Goal: Information Seeking & Learning: Learn about a topic

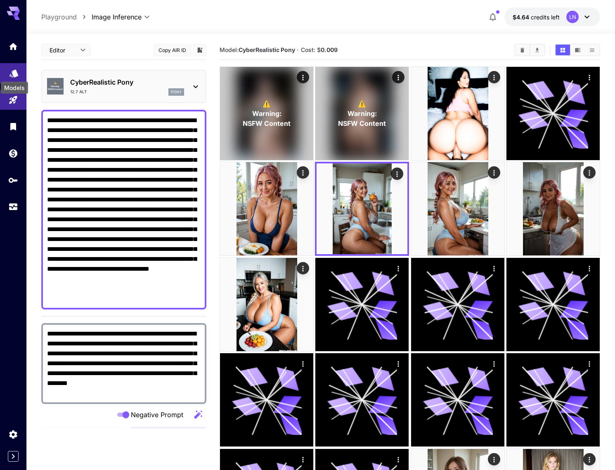
click at [14, 71] on icon "Models" at bounding box center [14, 71] width 9 height 8
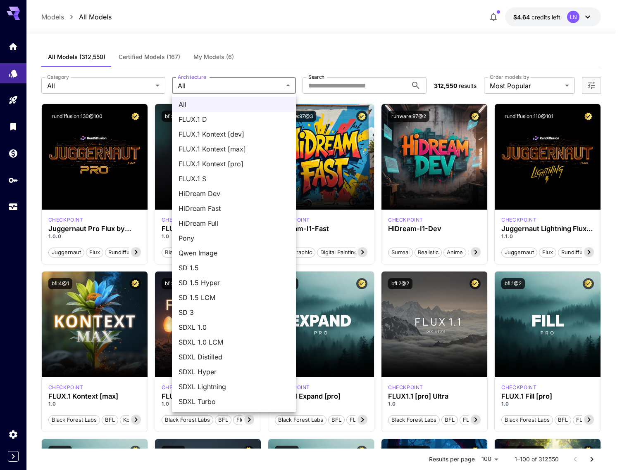
click at [188, 236] on span "Pony" at bounding box center [233, 238] width 111 height 10
type input "****"
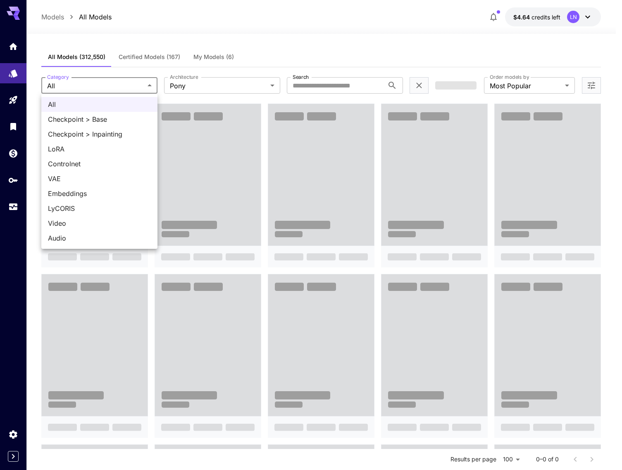
click at [113, 83] on body "**********" at bounding box center [311, 413] width 622 height 826
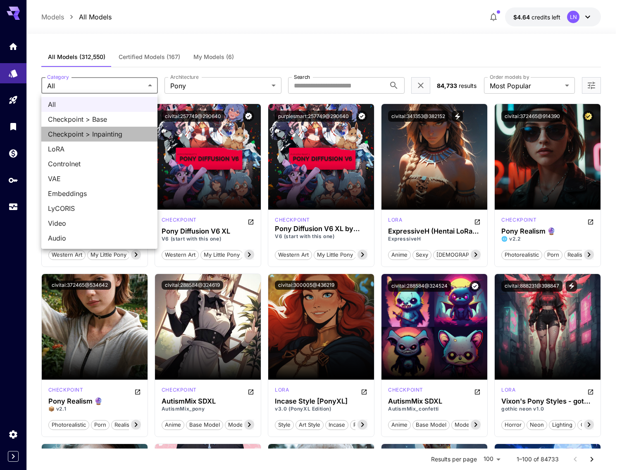
click at [88, 135] on span "Checkpoint > Inpainting" at bounding box center [99, 134] width 103 height 10
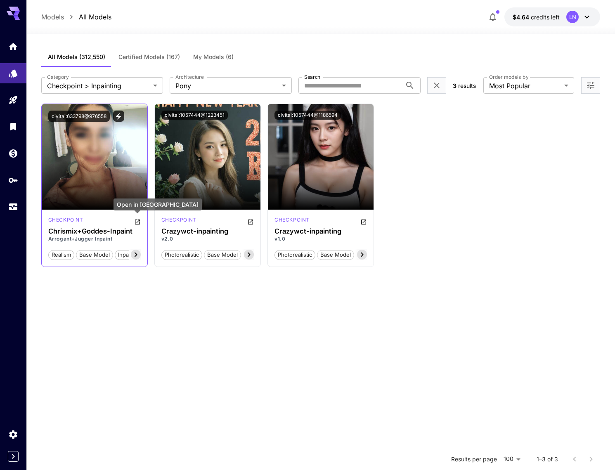
click at [136, 222] on icon "Open in CivitAI" at bounding box center [137, 222] width 7 height 7
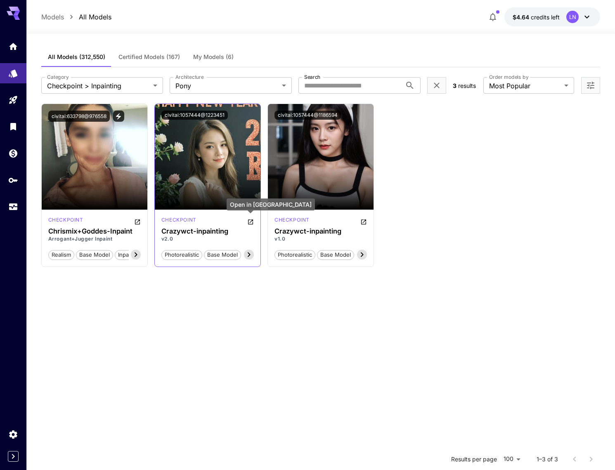
click at [250, 221] on icon "Open in CivitAI" at bounding box center [250, 222] width 7 height 7
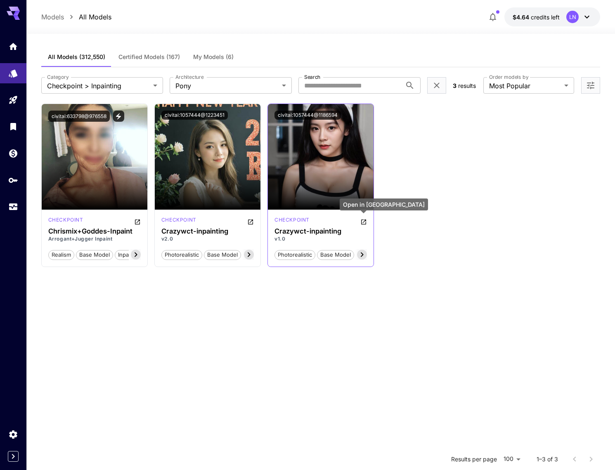
click at [366, 218] on button "Open in CivitAI" at bounding box center [364, 221] width 7 height 10
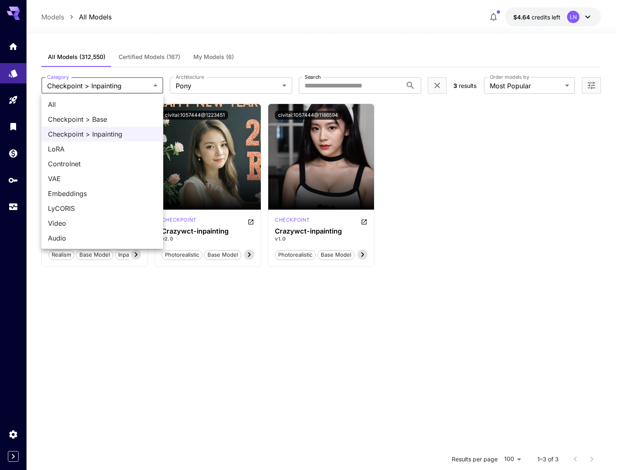
click at [101, 84] on body "**********" at bounding box center [311, 310] width 622 height 620
click at [103, 120] on span "Checkpoint > Base" at bounding box center [102, 119] width 109 height 10
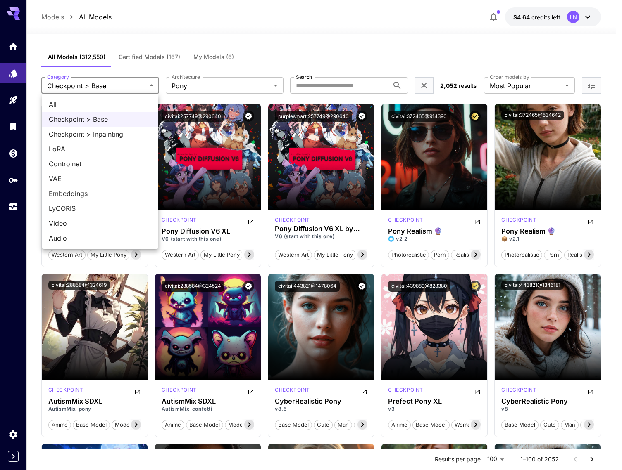
click at [90, 163] on span "Controlnet" at bounding box center [100, 164] width 103 height 10
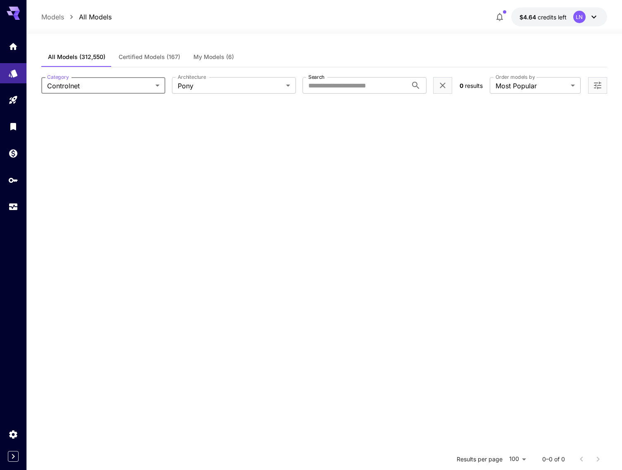
click at [126, 89] on body "**********" at bounding box center [311, 310] width 622 height 620
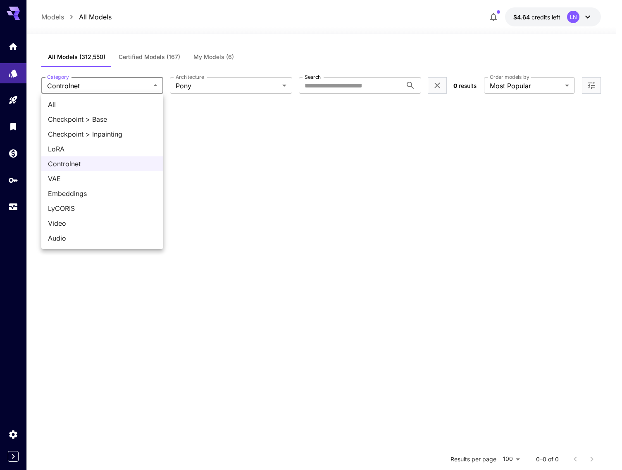
click at [100, 117] on span "Checkpoint > Base" at bounding box center [102, 119] width 109 height 10
type input "**********"
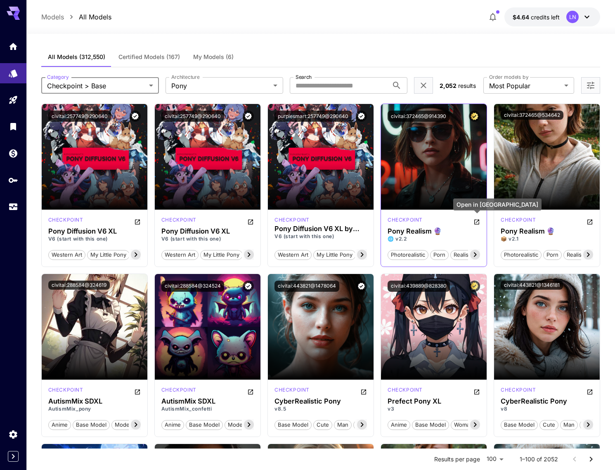
click at [477, 222] on icon "Open in CivitAI" at bounding box center [477, 222] width 7 height 7
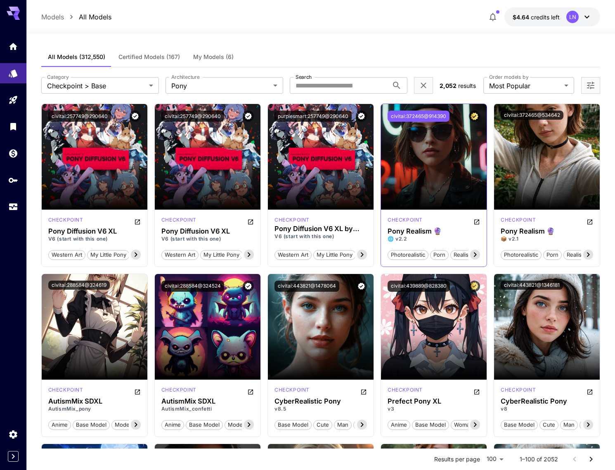
click at [414, 119] on button "civitai:372465@914390" at bounding box center [419, 116] width 62 height 11
click at [12, 207] on icon "Usage" at bounding box center [14, 205] width 10 height 10
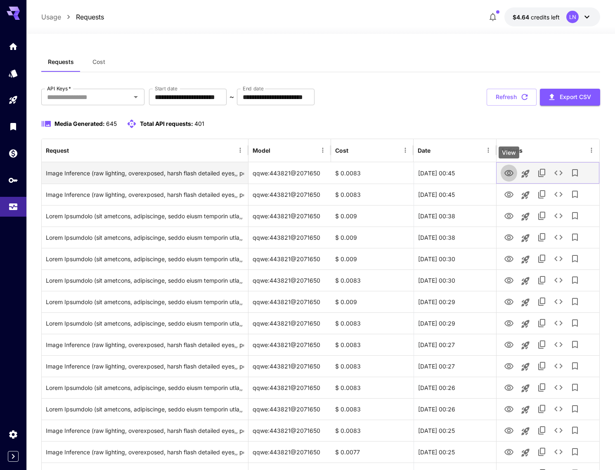
click at [508, 173] on icon "View" at bounding box center [509, 173] width 9 height 6
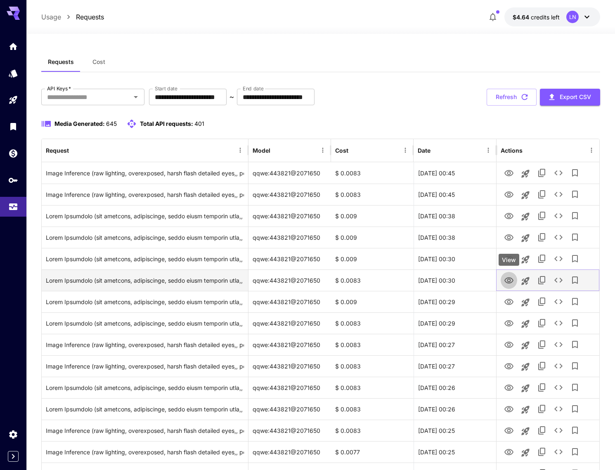
click at [511, 278] on icon "View" at bounding box center [509, 281] width 9 height 6
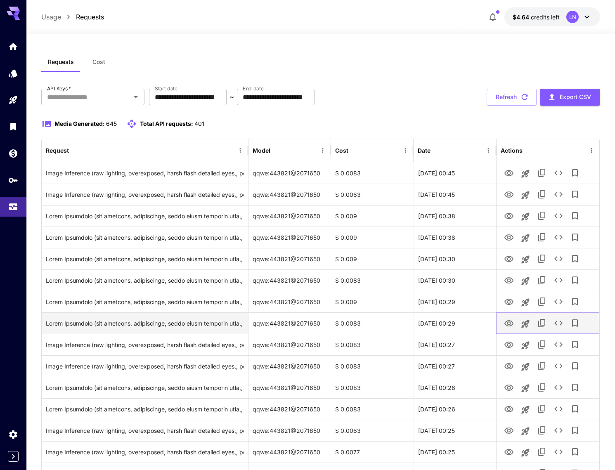
click at [509, 325] on icon "View" at bounding box center [509, 324] width 9 height 6
click at [526, 323] on icon "Launch in playground" at bounding box center [526, 324] width 8 height 8
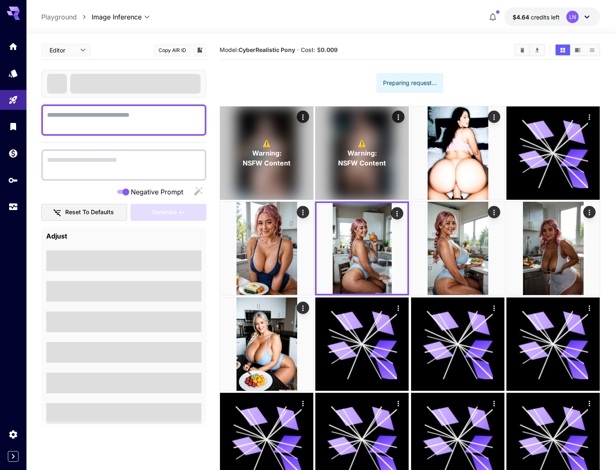
type textarea "**********"
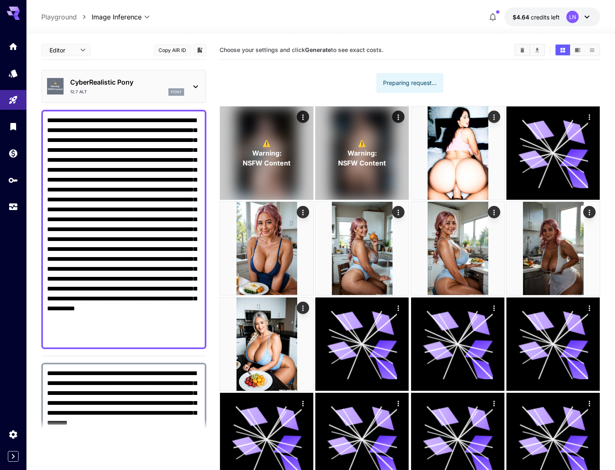
type input "**********"
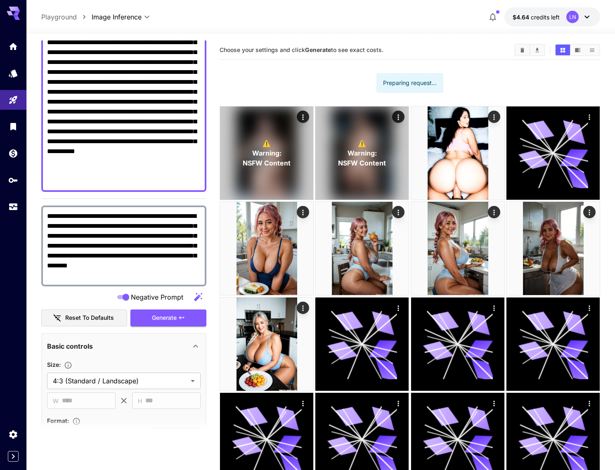
scroll to position [165, 0]
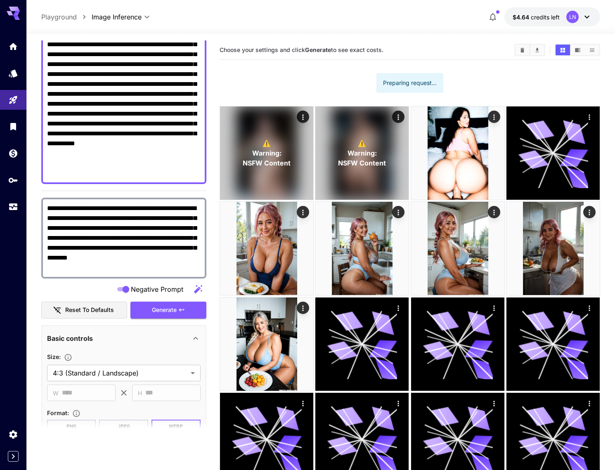
drag, startPoint x: 175, startPoint y: 307, endPoint x: 131, endPoint y: 326, distance: 47.7
click at [174, 307] on span "Generate" at bounding box center [164, 310] width 25 height 10
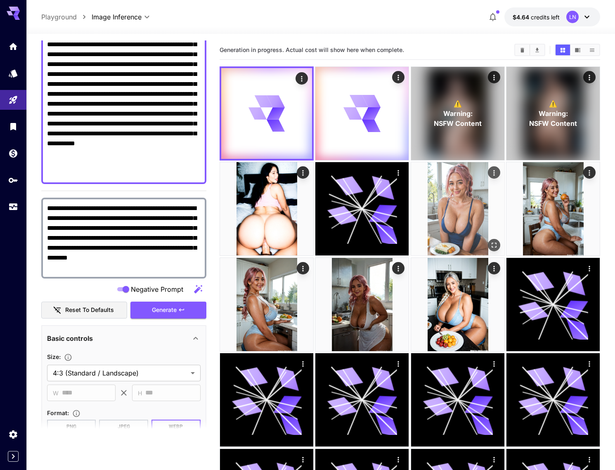
click at [483, 179] on img at bounding box center [457, 208] width 93 height 93
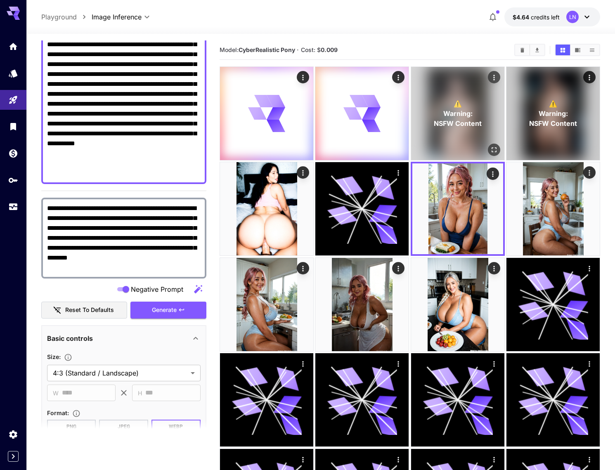
click at [458, 127] on span "NSFW Content" at bounding box center [458, 124] width 48 height 10
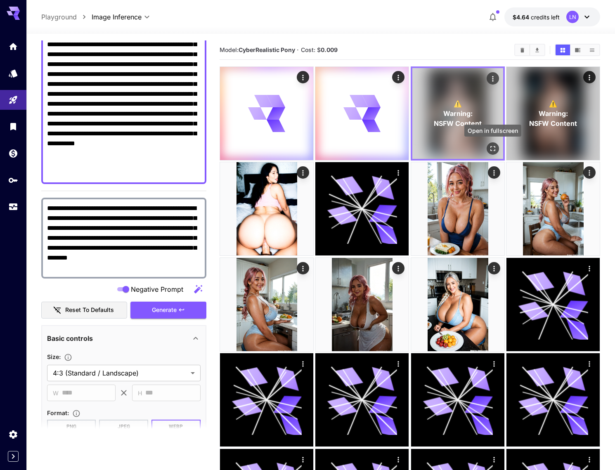
click at [496, 146] on icon "Open in fullscreen" at bounding box center [493, 149] width 8 height 8
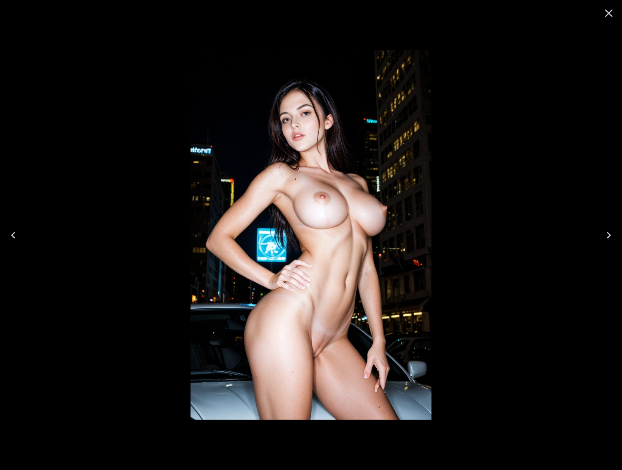
click at [608, 13] on icon "Close" at bounding box center [608, 13] width 13 height 13
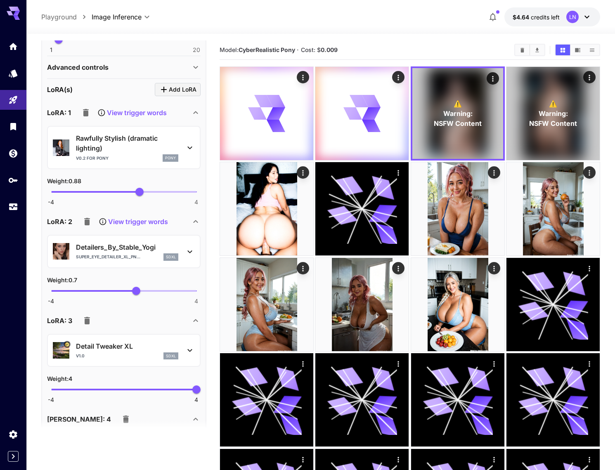
scroll to position [537, 0]
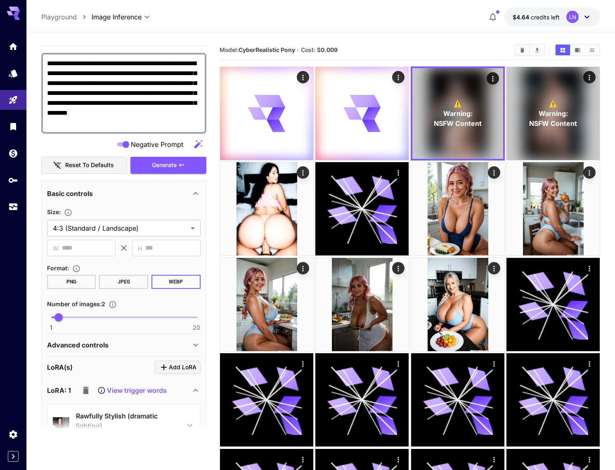
scroll to position [289, 0]
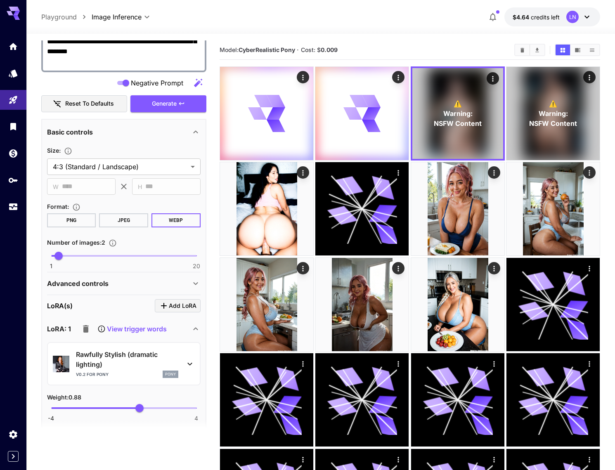
click at [161, 287] on div "Advanced controls" at bounding box center [119, 284] width 144 height 10
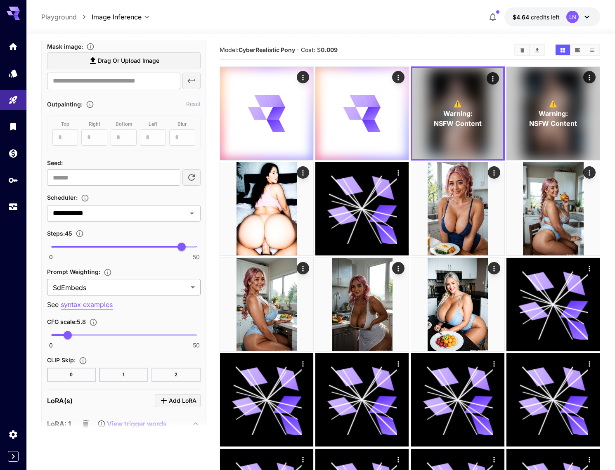
scroll to position [702, 0]
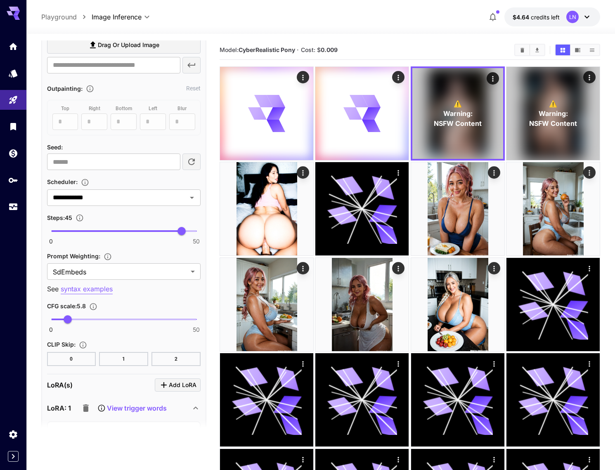
click at [169, 356] on button "2" at bounding box center [176, 359] width 49 height 14
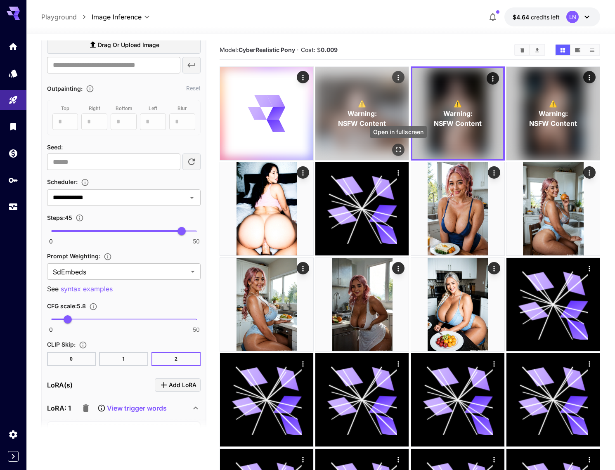
click at [399, 148] on icon "Open in fullscreen" at bounding box center [398, 150] width 8 height 8
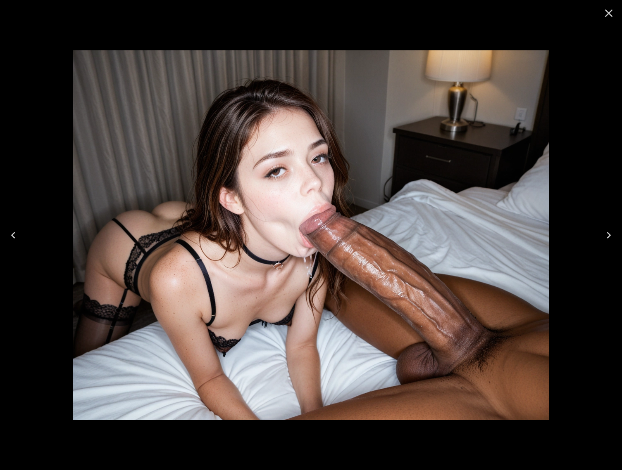
click at [609, 13] on icon "Close" at bounding box center [609, 14] width 8 height 8
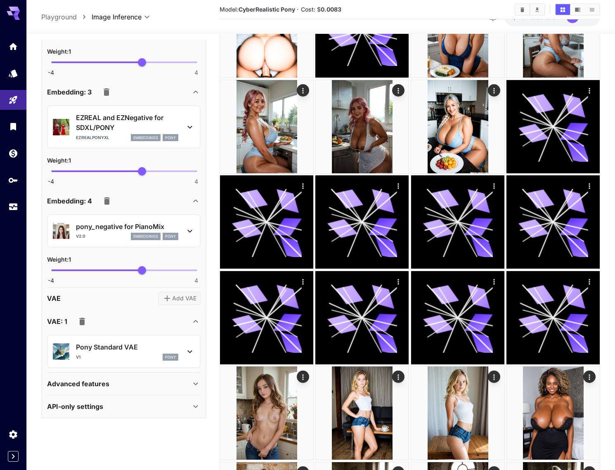
scroll to position [83, 0]
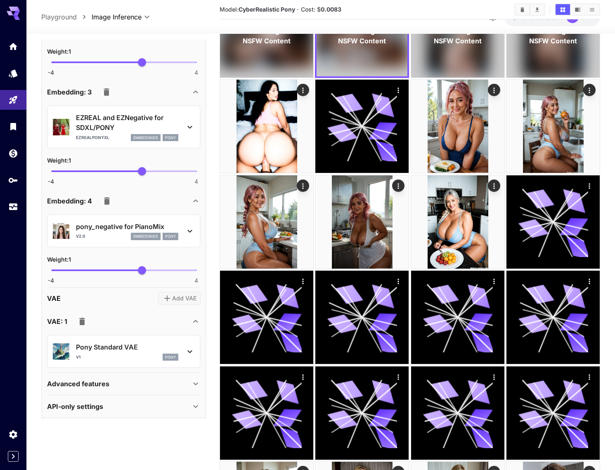
click at [132, 387] on div "Advanced features" at bounding box center [119, 384] width 144 height 10
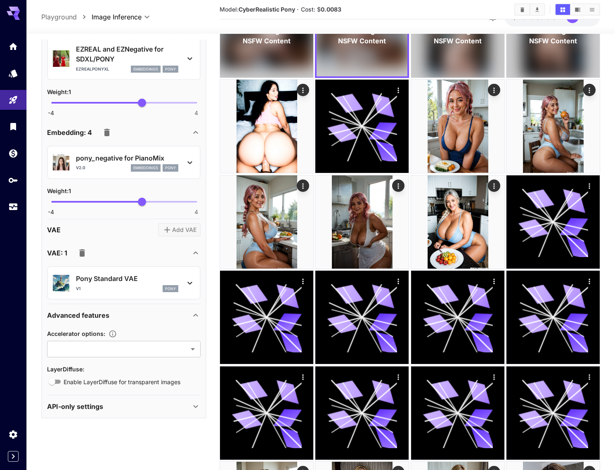
click at [135, 406] on div "API-only settings" at bounding box center [119, 407] width 144 height 10
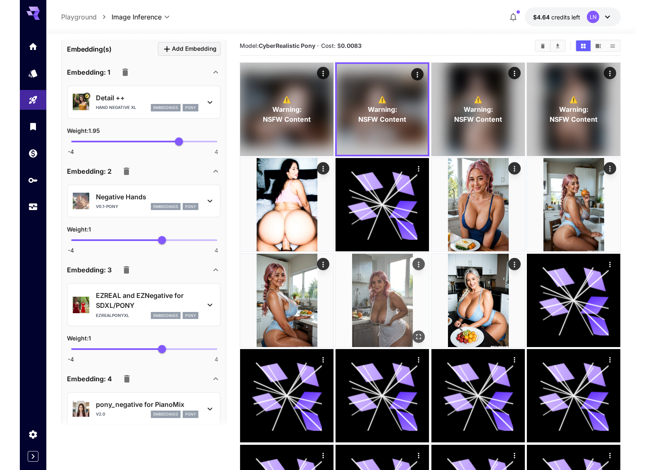
scroll to position [0, 0]
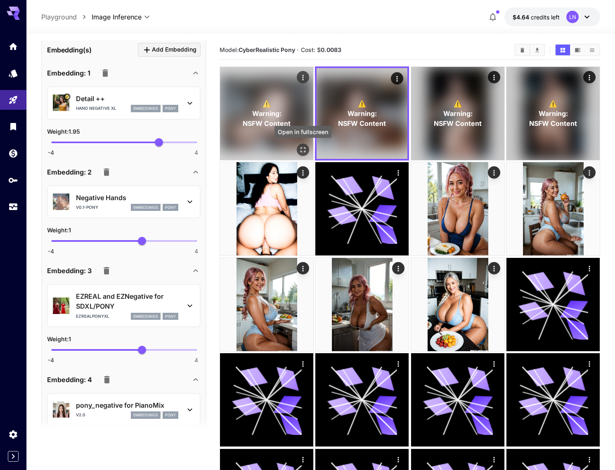
click at [301, 149] on icon "Open in fullscreen" at bounding box center [303, 149] width 5 height 5
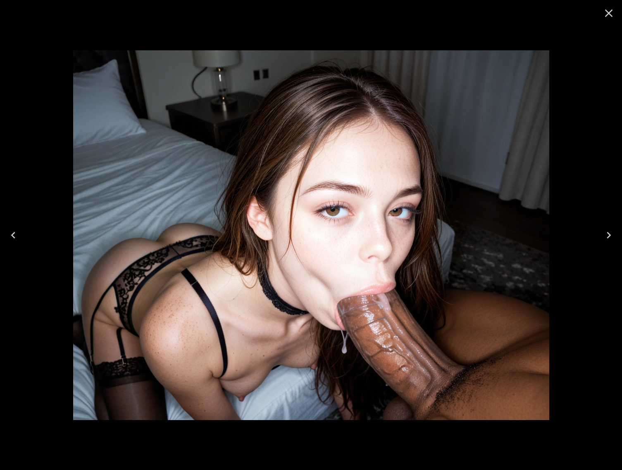
click at [600, 237] on button "Next" at bounding box center [608, 235] width 26 height 33
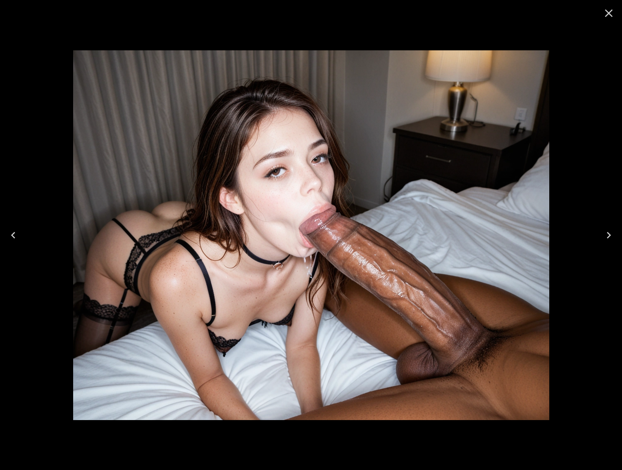
click at [11, 231] on icon "Previous" at bounding box center [13, 235] width 13 height 13
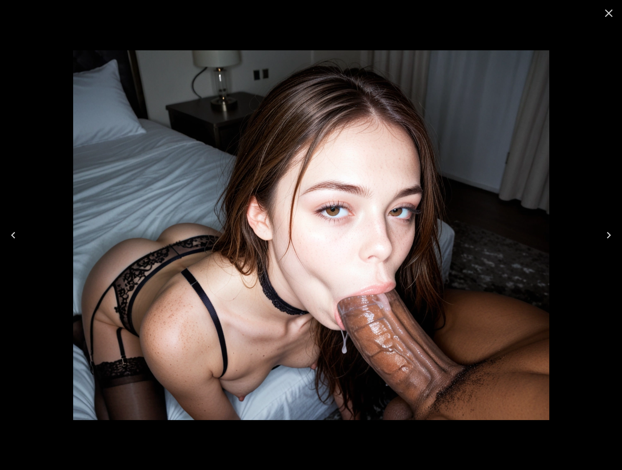
click at [605, 233] on icon "Next" at bounding box center [608, 235] width 13 height 13
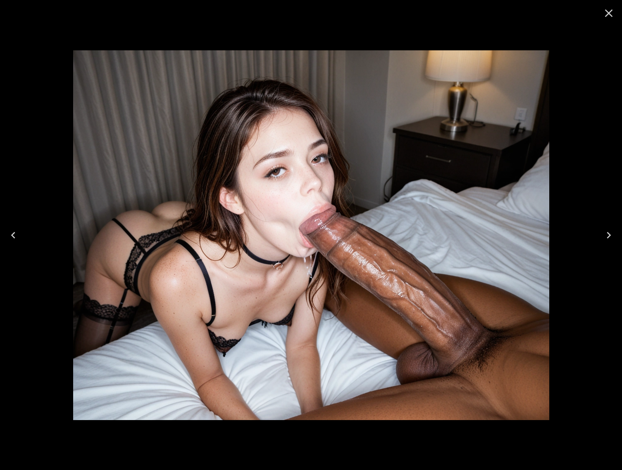
click at [14, 234] on icon "Previous" at bounding box center [13, 235] width 13 height 13
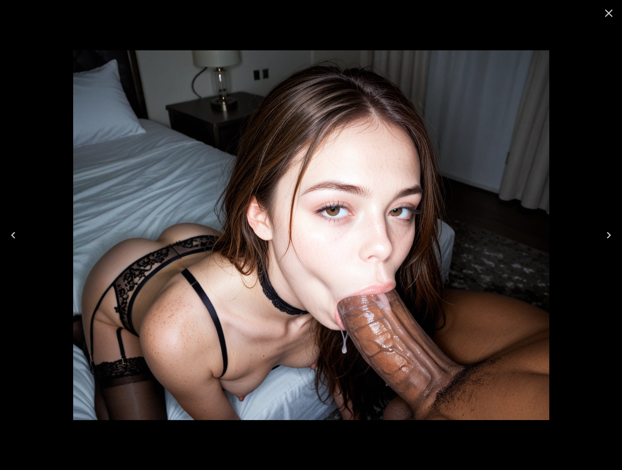
click at [307, 248] on img at bounding box center [311, 235] width 476 height 370
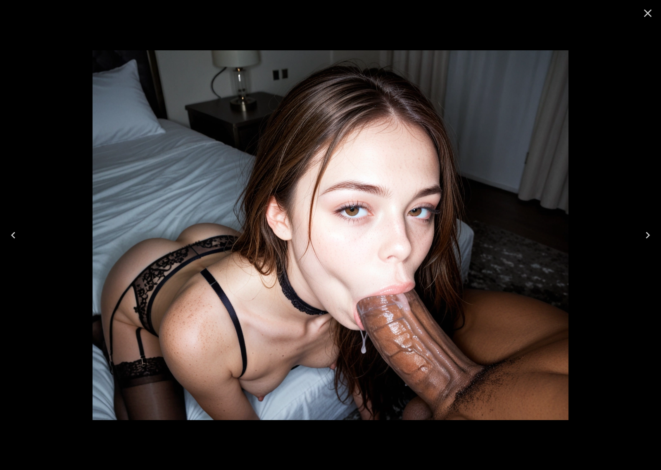
click at [20, 234] on button "Previous" at bounding box center [13, 235] width 26 height 33
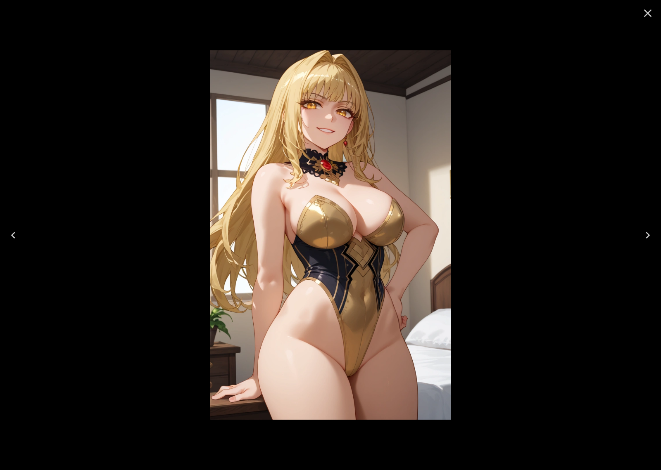
click at [615, 240] on button "Next" at bounding box center [647, 235] width 26 height 33
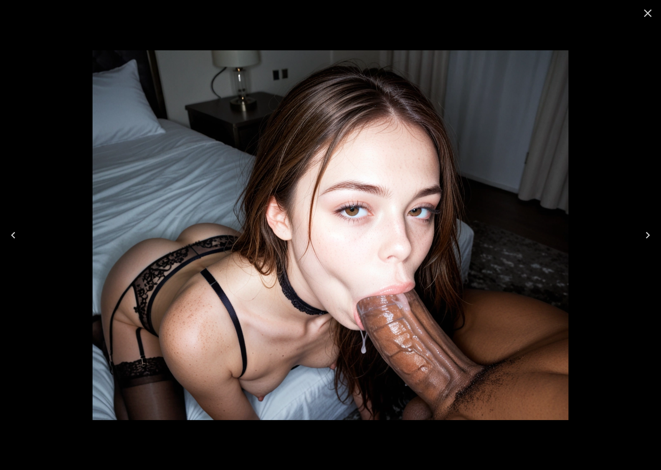
click at [615, 238] on button "Next" at bounding box center [647, 235] width 26 height 33
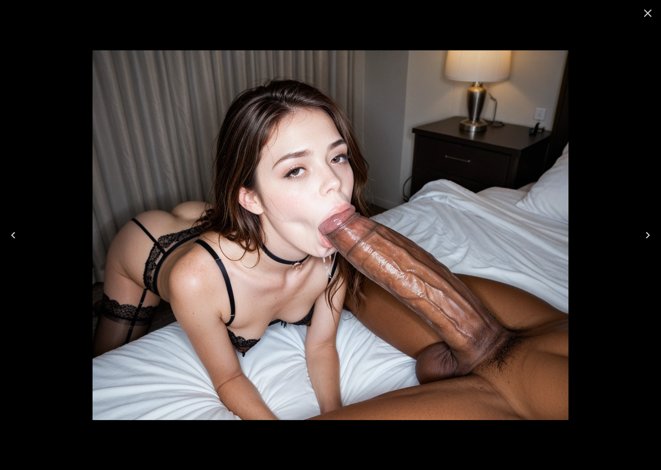
drag, startPoint x: 649, startPoint y: 15, endPoint x: 583, endPoint y: 31, distance: 67.8
click at [615, 16] on icon "Close" at bounding box center [647, 13] width 13 height 13
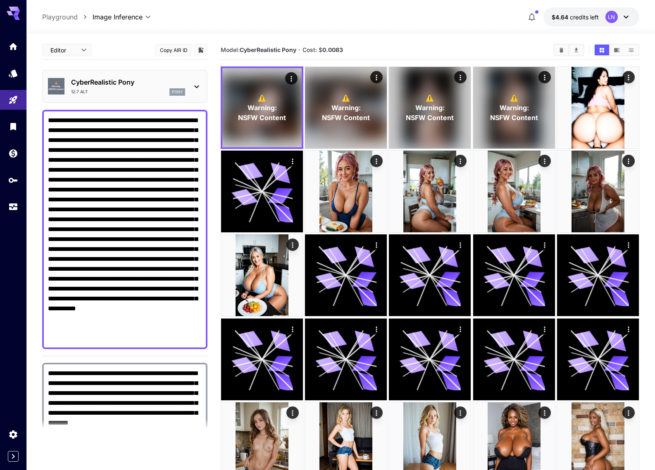
click at [116, 78] on p "CyberRealistic Pony" at bounding box center [128, 82] width 114 height 10
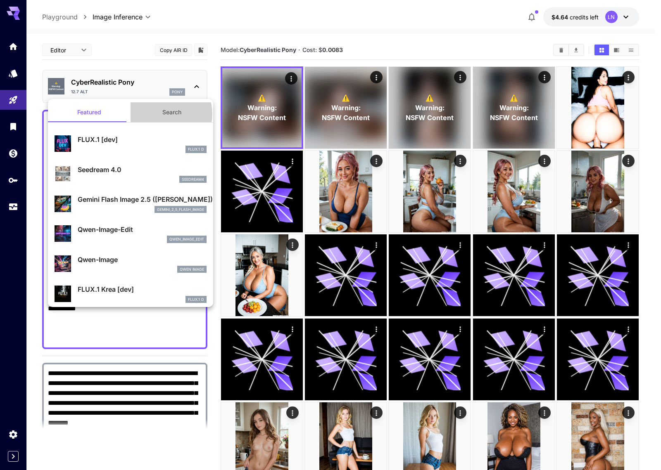
click at [162, 114] on button "Search" at bounding box center [172, 112] width 83 height 20
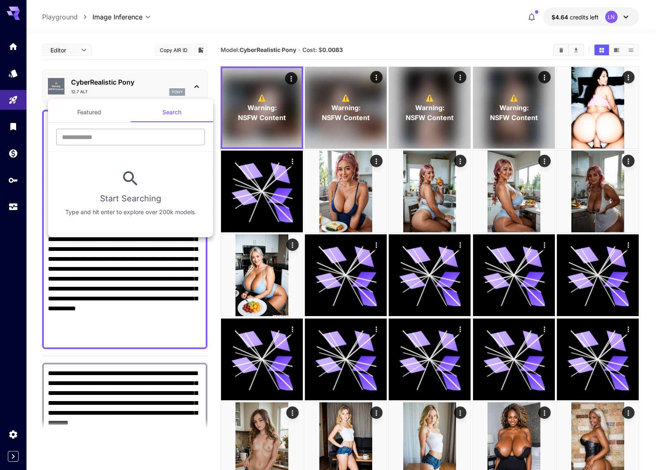
click at [127, 133] on input "text" at bounding box center [130, 137] width 149 height 17
paste input "**********"
type input "**********"
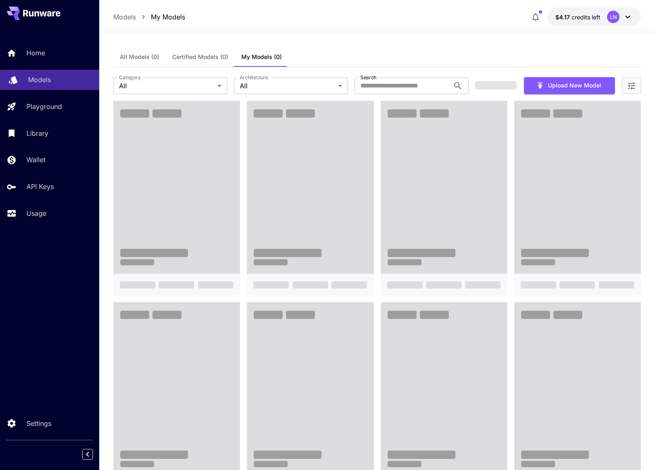
click at [64, 82] on div "Models" at bounding box center [60, 80] width 64 height 10
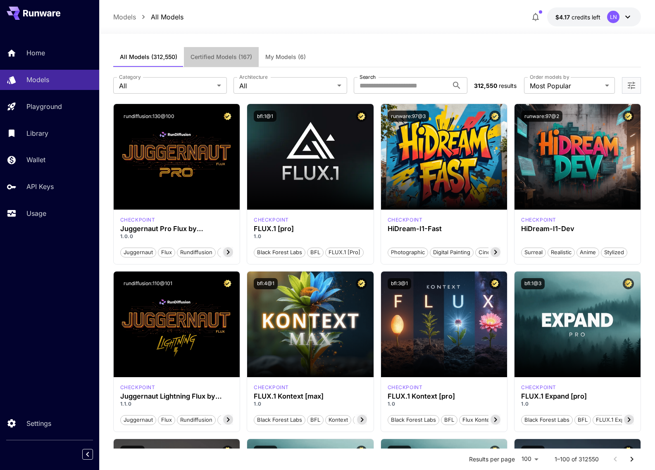
click at [205, 55] on span "Certified Models (167)" at bounding box center [221, 56] width 62 height 7
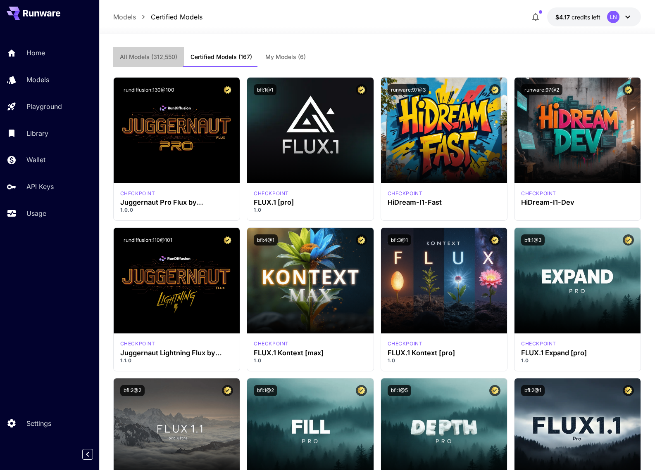
click at [160, 64] on button "All Models (312,550)" at bounding box center [148, 57] width 71 height 20
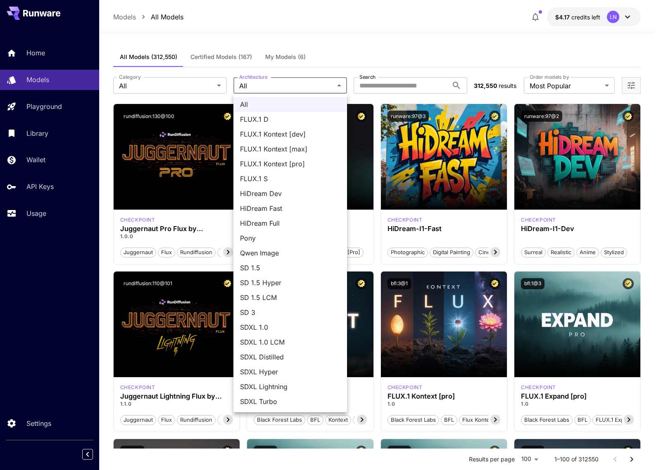
drag, startPoint x: 254, startPoint y: 240, endPoint x: 277, endPoint y: 222, distance: 28.9
click at [254, 240] on span "Pony" at bounding box center [290, 238] width 100 height 10
type input "****"
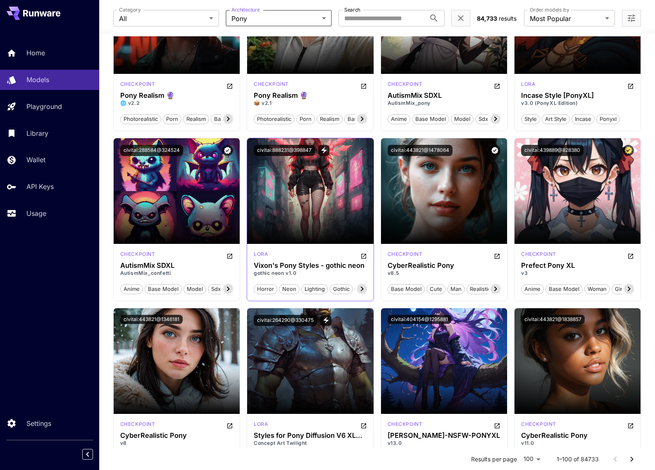
scroll to position [330, 0]
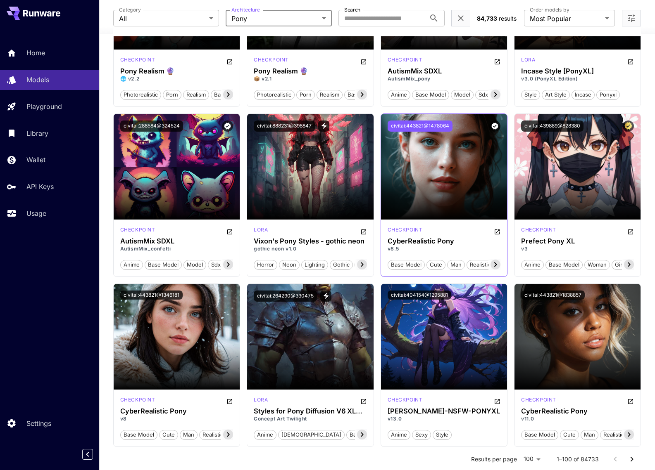
click at [429, 129] on button "civitai:443821@1478064" at bounding box center [419, 126] width 65 height 11
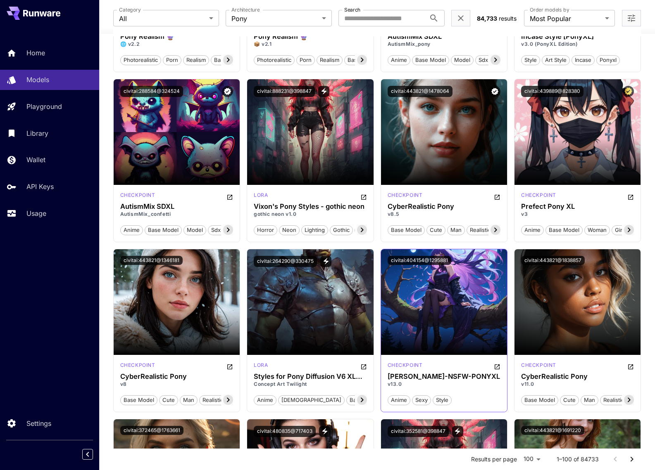
scroll to position [372, 0]
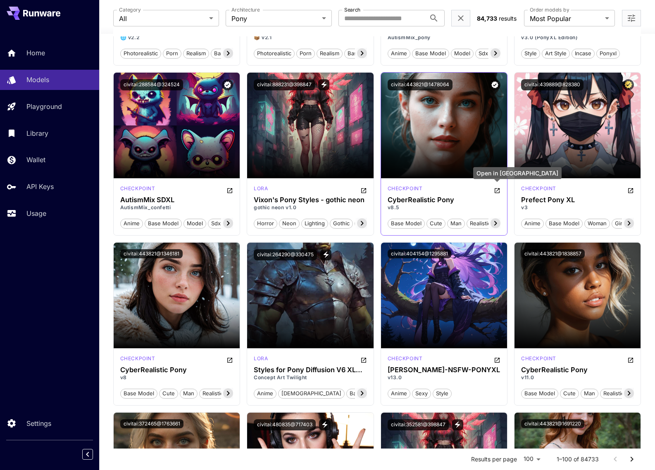
click at [499, 191] on icon "Open in CivitAI" at bounding box center [497, 191] width 7 height 7
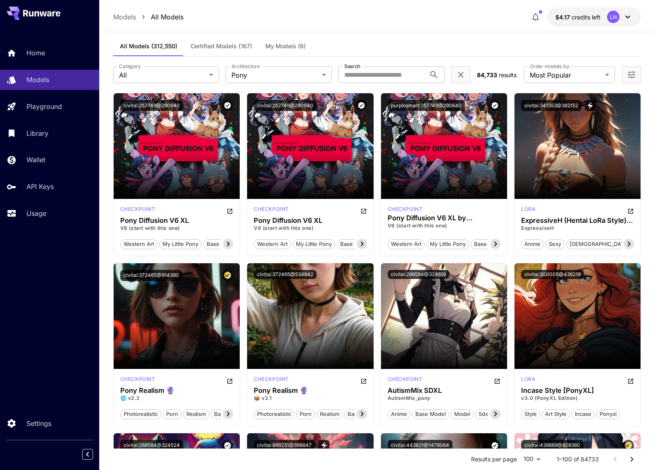
scroll to position [0, 0]
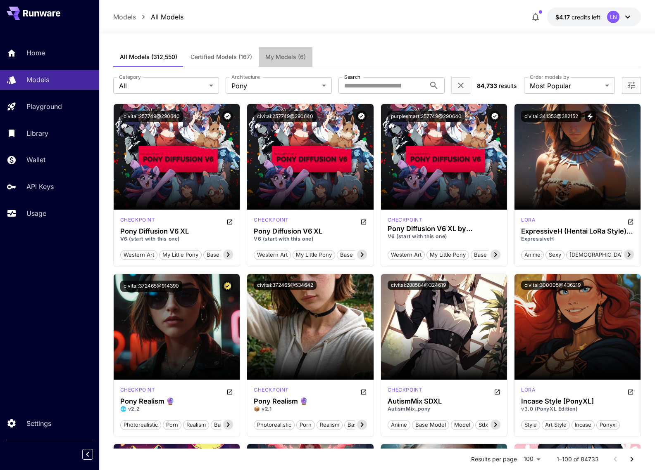
click at [276, 54] on span "My Models (6)" at bounding box center [285, 56] width 40 height 7
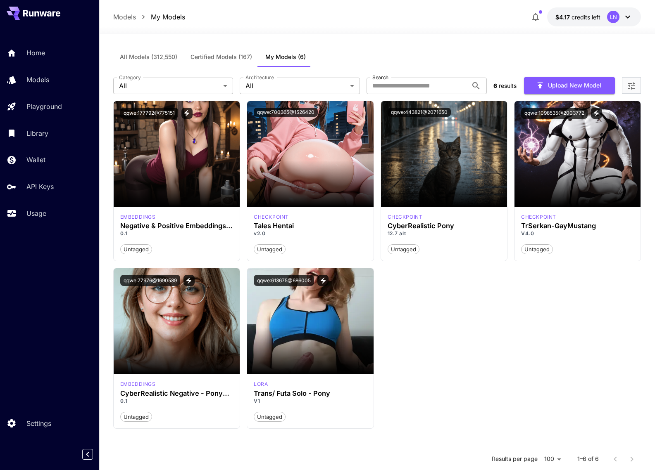
click at [155, 58] on span "All Models (312,550)" at bounding box center [148, 56] width 57 height 7
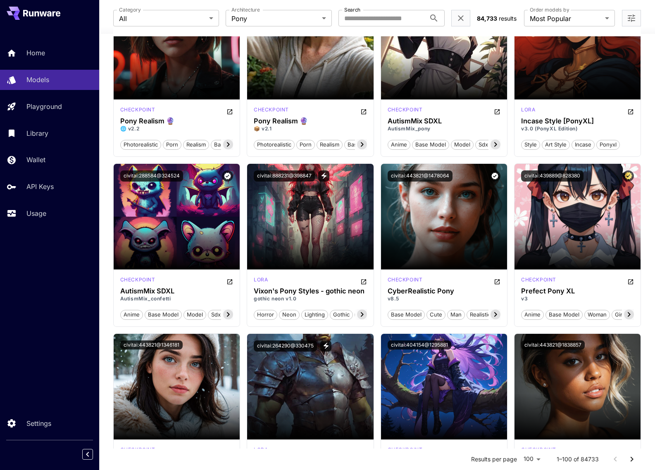
scroll to position [289, 0]
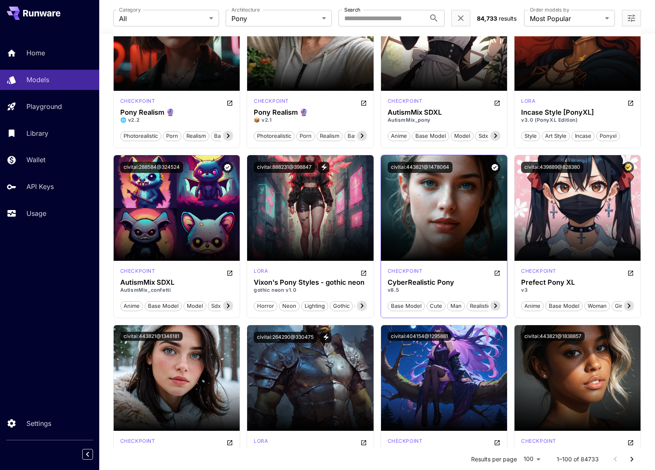
click at [430, 168] on button "civitai:443821@1478064" at bounding box center [419, 167] width 65 height 11
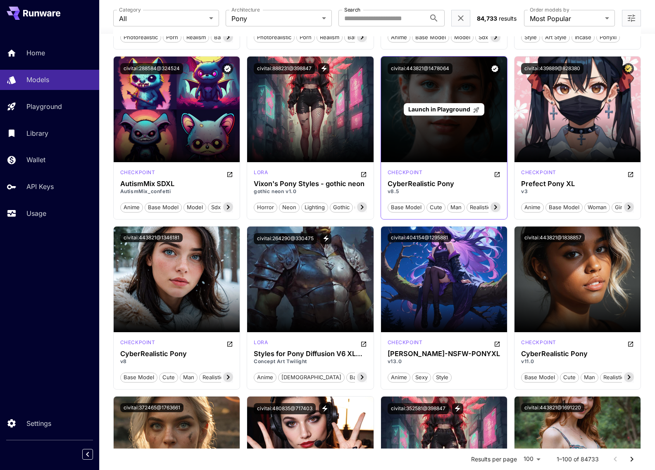
scroll to position [372, 0]
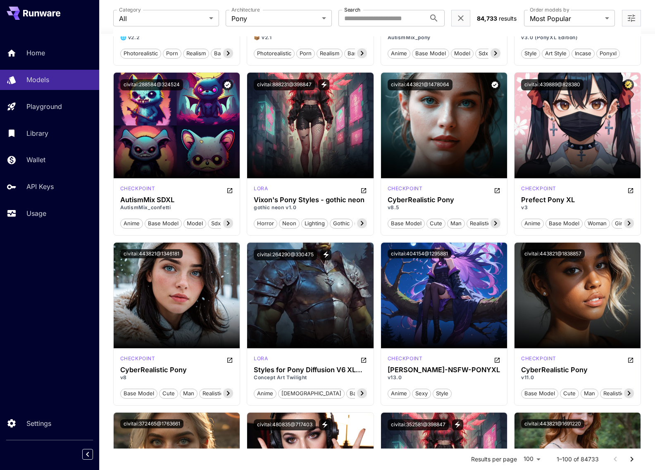
click at [359, 12] on label "Search" at bounding box center [352, 9] width 16 height 7
click at [359, 12] on input "Search" at bounding box center [381, 18] width 87 height 17
click at [359, 17] on input "Search" at bounding box center [381, 18] width 87 height 17
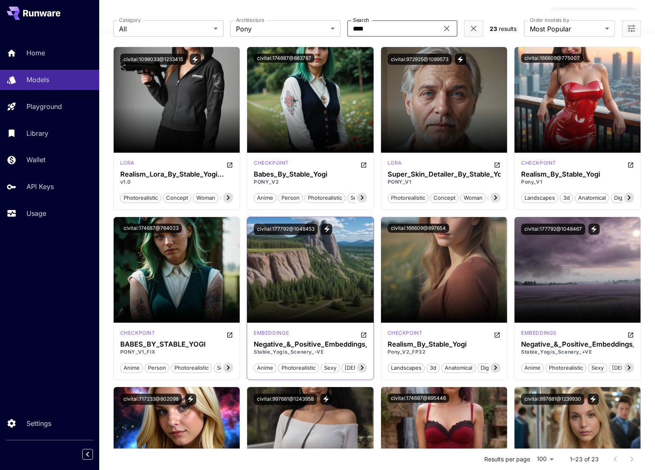
scroll to position [0, 0]
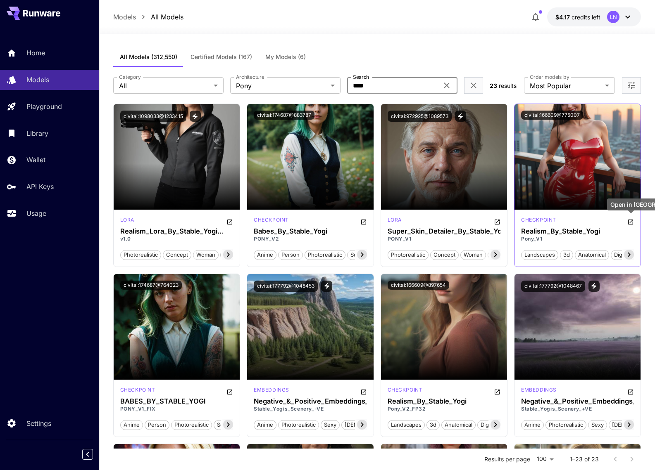
type input "****"
click at [632, 219] on icon "Open in CivitAI" at bounding box center [630, 222] width 7 height 7
click at [570, 117] on button "civitai:166609@775007" at bounding box center [552, 115] width 62 height 9
click at [384, 84] on input "****" at bounding box center [392, 85] width 91 height 17
click at [444, 83] on icon at bounding box center [446, 85] width 5 height 5
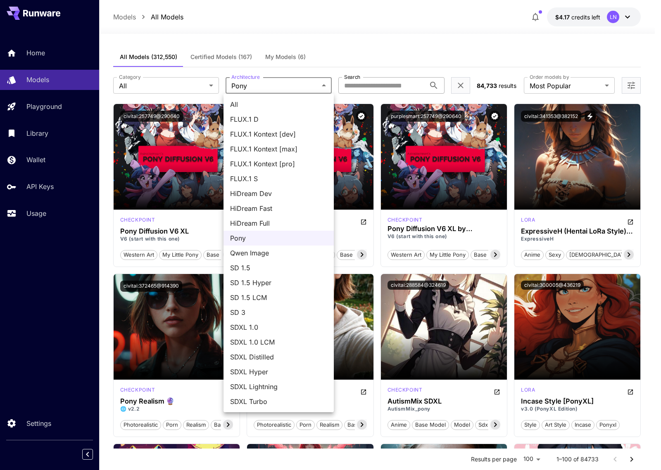
click at [176, 89] on div at bounding box center [330, 235] width 661 height 470
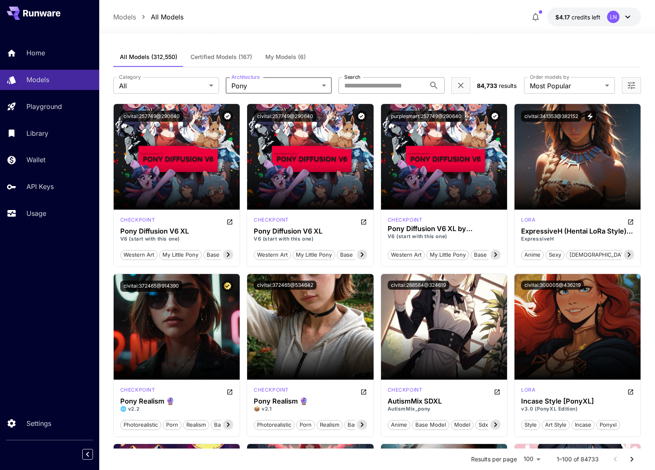
click at [176, 88] on div "All FLUX.1 D FLUX.1 Kontext [dev] FLUX.1 Kontext [max] FLUX.1 Kontext [pro] FLU…" at bounding box center [327, 235] width 655 height 470
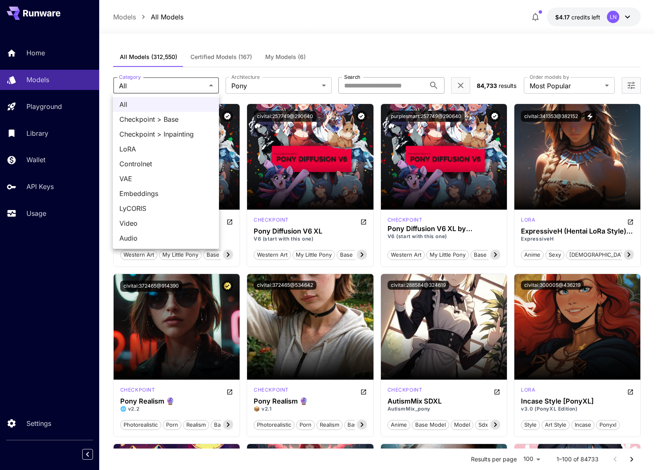
click at [167, 191] on span "Embeddings" at bounding box center [165, 194] width 93 height 10
type input "**********"
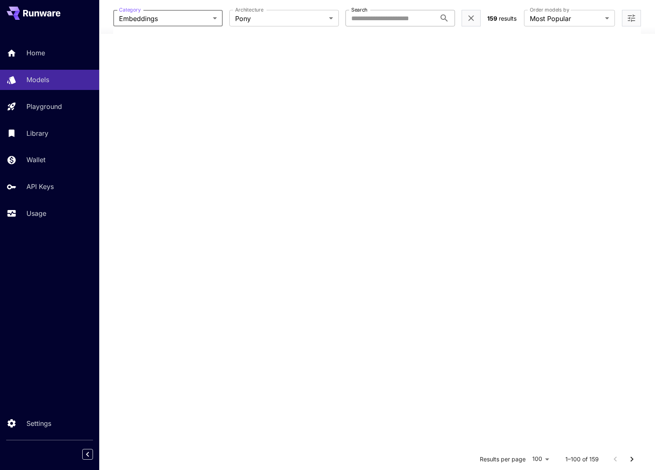
scroll to position [303, 0]
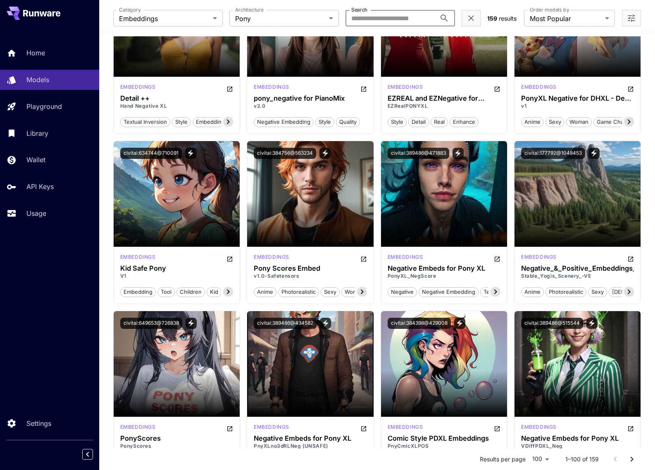
click at [382, 19] on input "Search" at bounding box center [390, 18] width 90 height 17
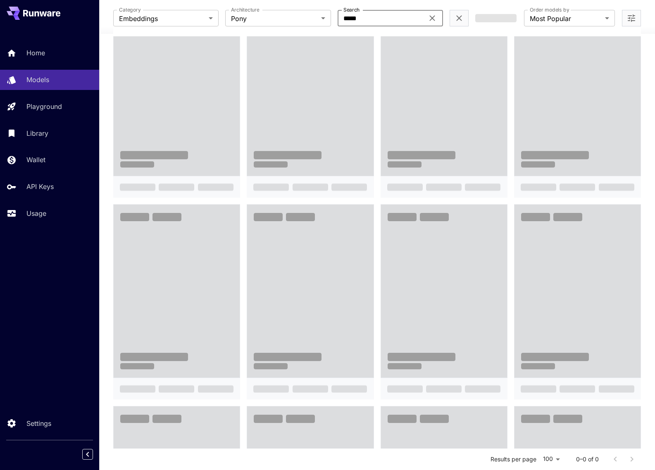
type input "*****"
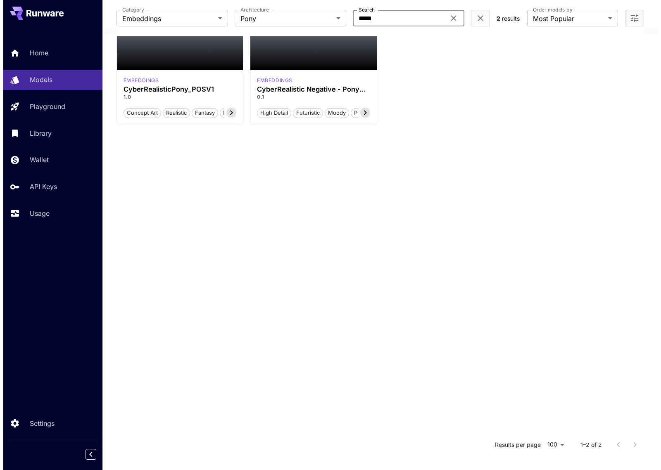
scroll to position [0, 0]
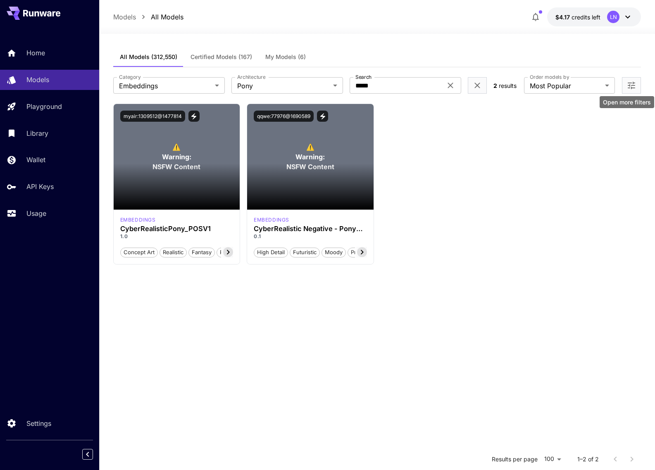
click at [630, 82] on icon "Open more filters" at bounding box center [631, 86] width 10 height 10
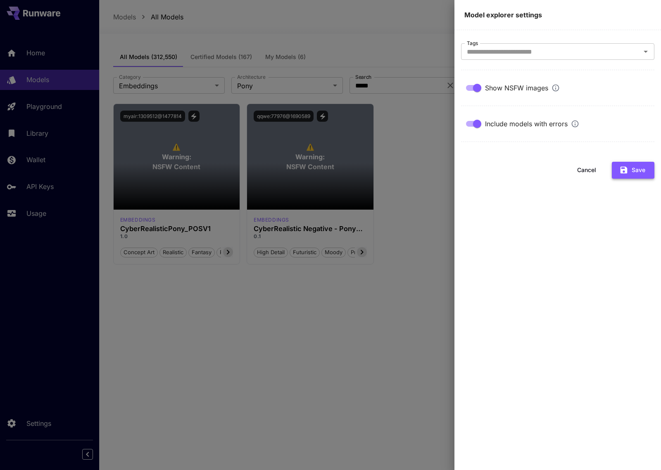
click at [621, 168] on icon "button" at bounding box center [623, 170] width 7 height 7
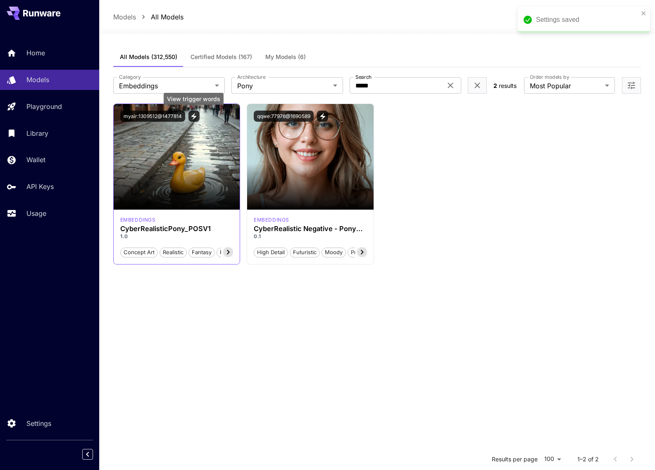
click at [196, 117] on icon "View trigger words" at bounding box center [193, 116] width 7 height 7
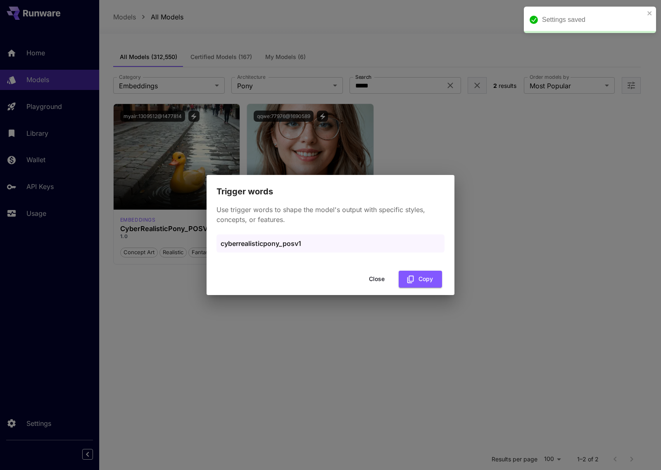
click at [169, 122] on div "Trigger words Use trigger words to shape the model's output with specific style…" at bounding box center [330, 235] width 661 height 470
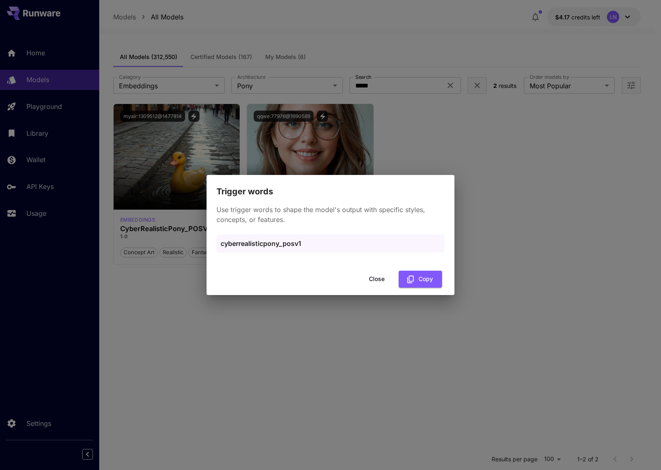
click at [385, 283] on button "Close" at bounding box center [376, 279] width 37 height 17
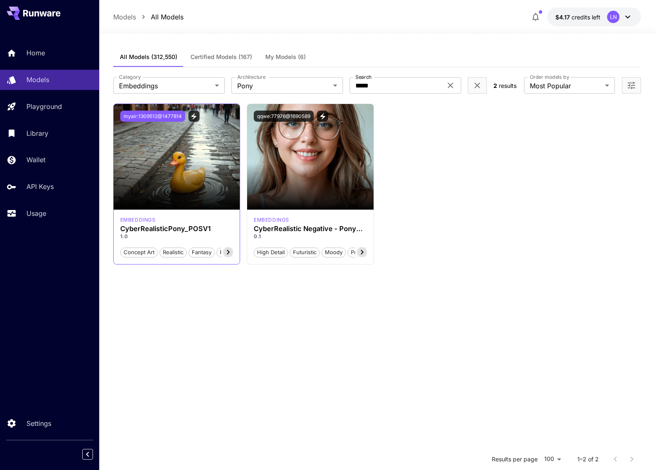
click at [157, 113] on button "myair:1309512@1477814" at bounding box center [152, 116] width 65 height 11
click at [191, 114] on icon "View trigger words" at bounding box center [193, 116] width 7 height 7
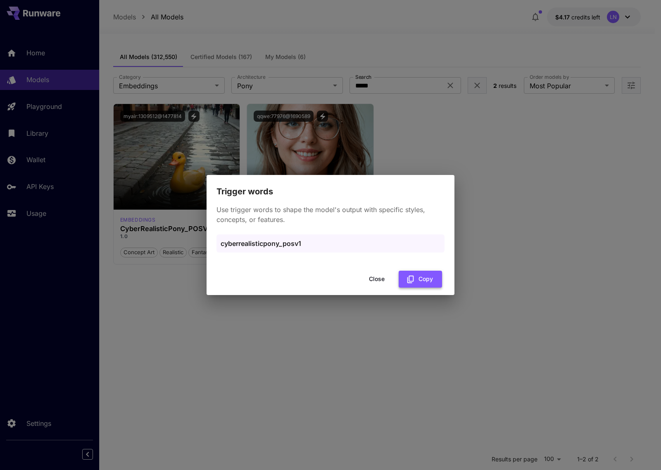
click at [411, 281] on icon "button" at bounding box center [410, 279] width 9 height 9
